Goal: Find contact information: Find contact information

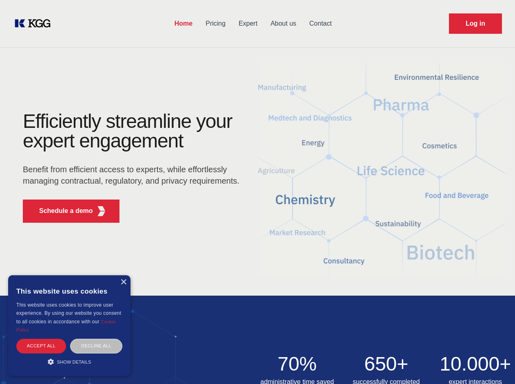
click at [257, 192] on div "Efficiently streamline your expert engagement Benefit from efficient access to …" at bounding box center [134, 171] width 248 height 118
click at [61, 211] on p "Schedule a demo" at bounding box center [66, 211] width 54 height 10
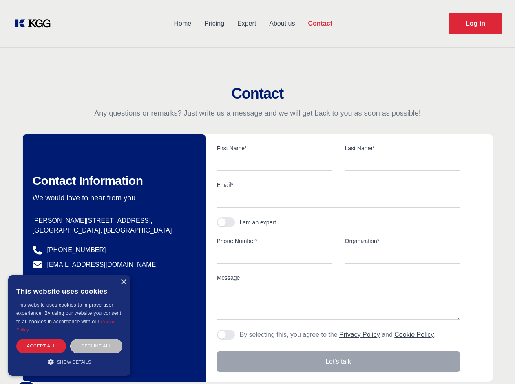
click at [123, 282] on div "× This website uses cookies This website uses cookies to improve user experienc…" at bounding box center [69, 325] width 122 height 101
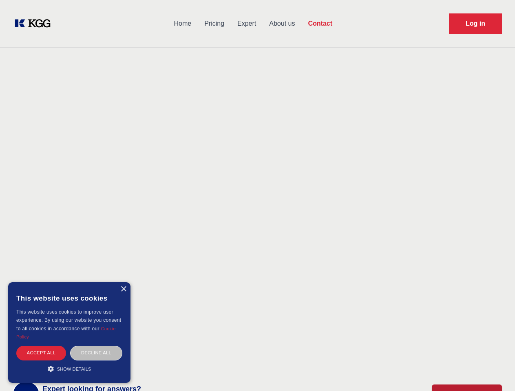
click at [41, 346] on div "Accept all" at bounding box center [41, 353] width 50 height 14
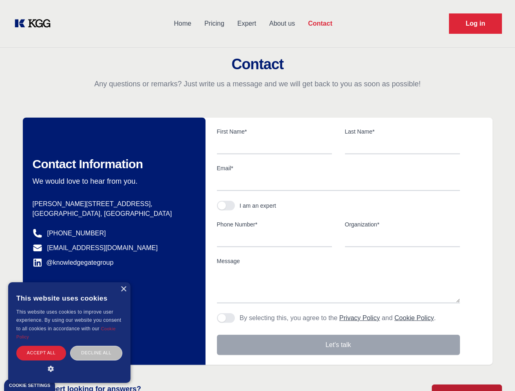
click at [96, 346] on div "Decline all" at bounding box center [96, 353] width 52 height 14
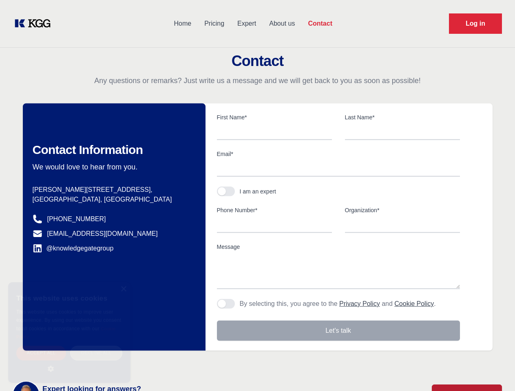
click at [69, 362] on main "Contact Any questions or remarks? Just write us a message and we will get back …" at bounding box center [257, 212] width 515 height 424
